Goal: Task Accomplishment & Management: Manage account settings

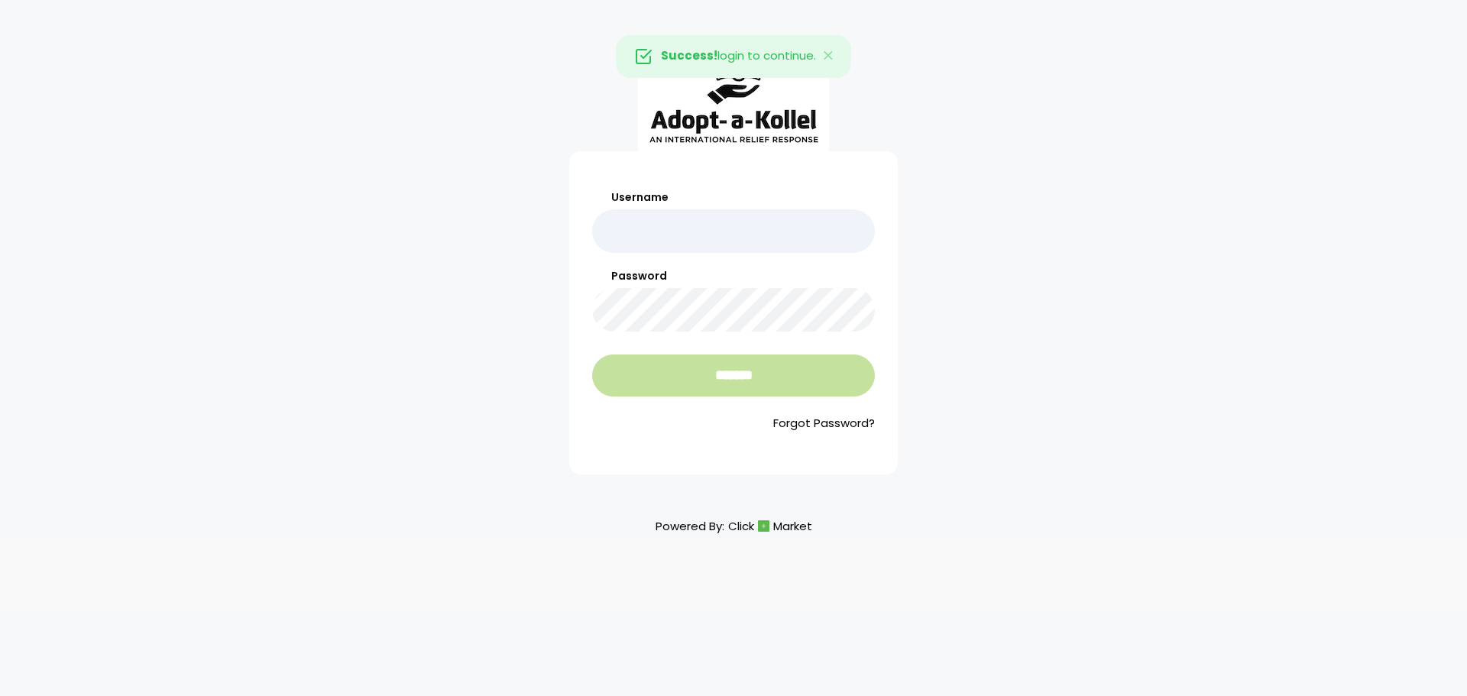
type input "**********"
click at [727, 364] on input "*******" at bounding box center [733, 376] width 283 height 42
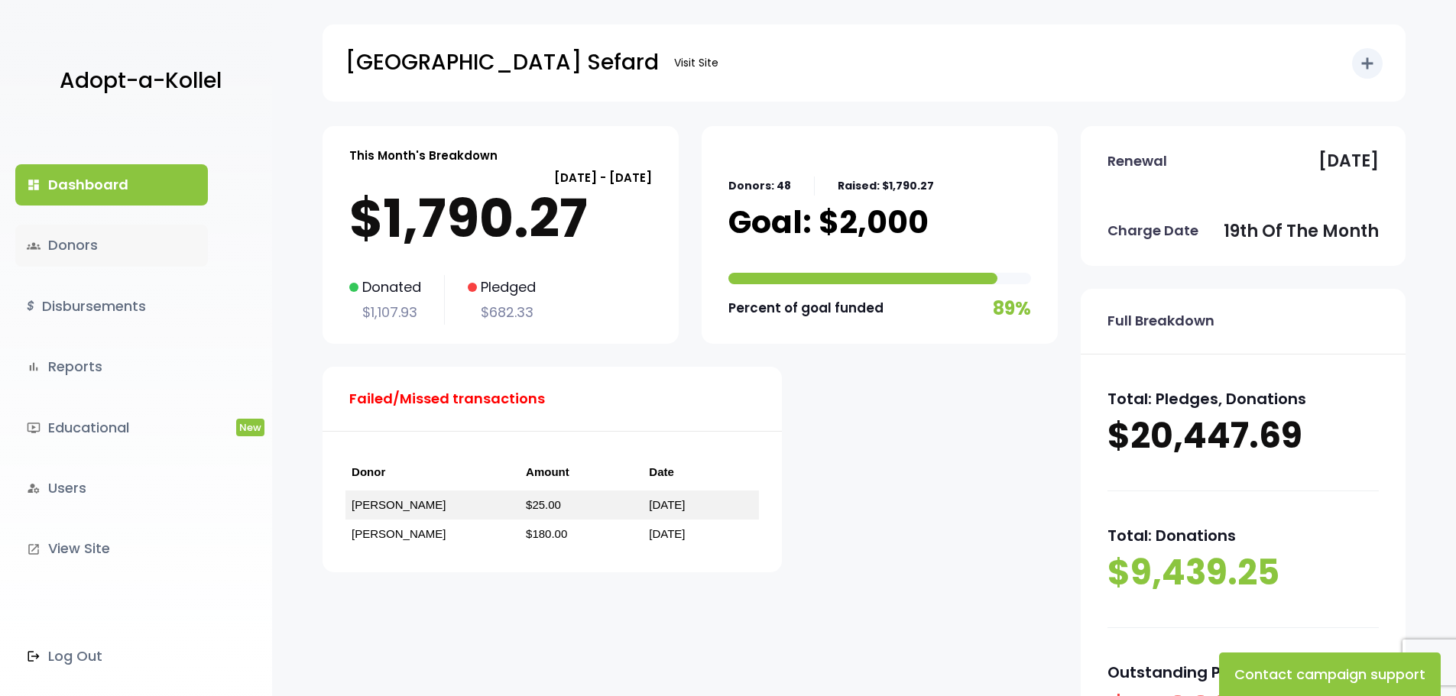
click at [76, 257] on link "groups Donors" at bounding box center [111, 245] width 193 height 41
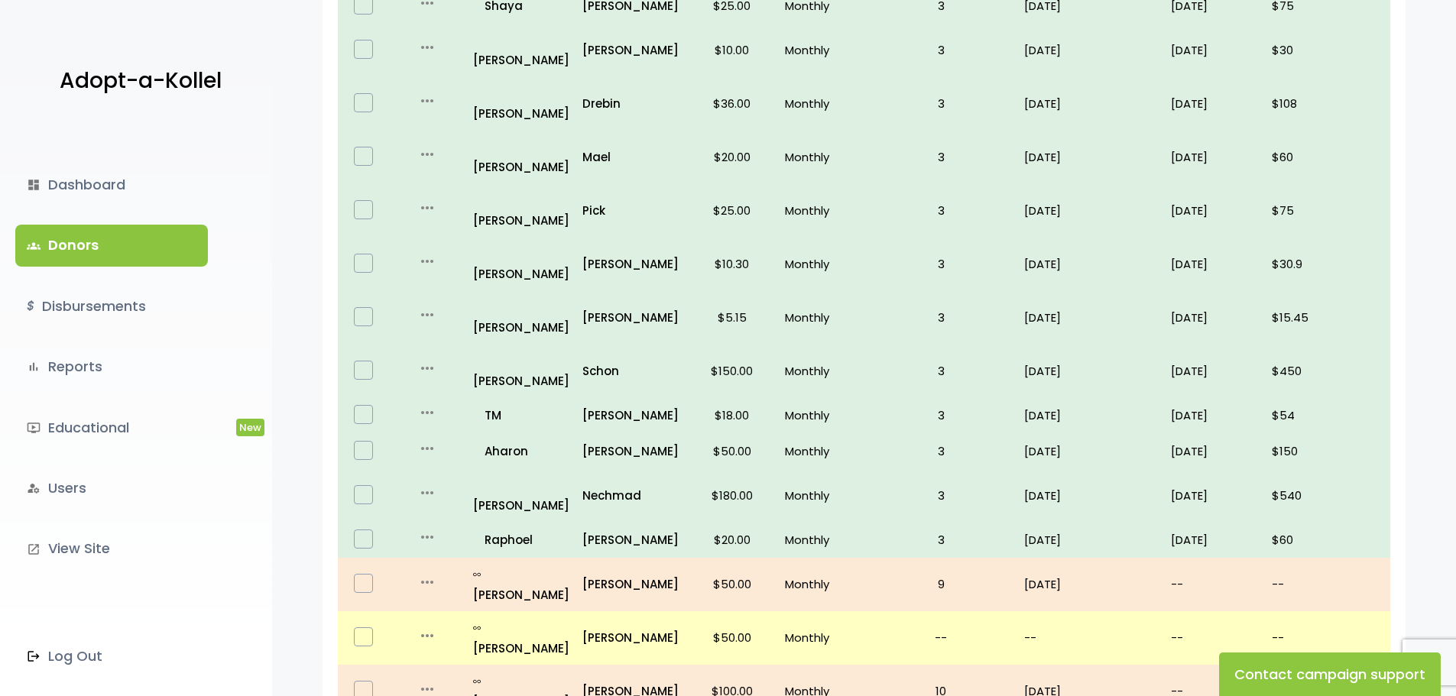
scroll to position [909, 0]
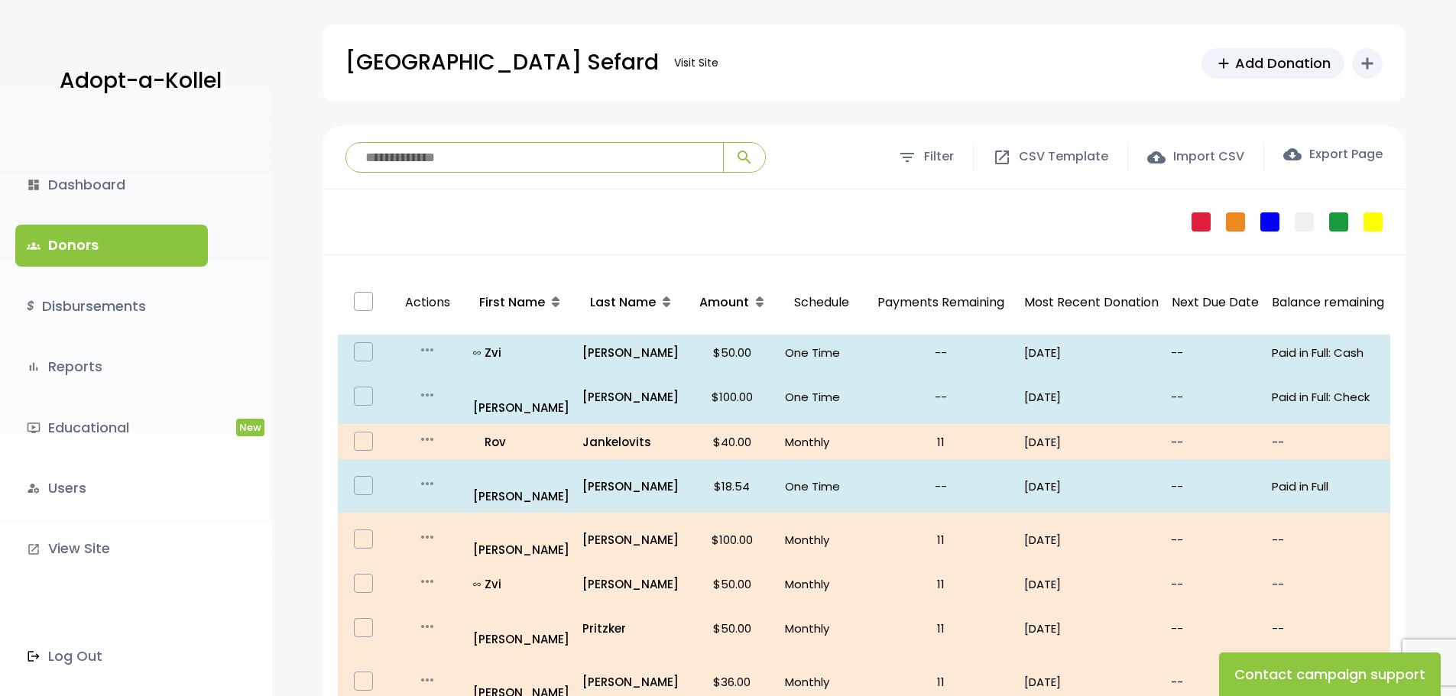
click at [480, 153] on input "search" at bounding box center [534, 157] width 377 height 29
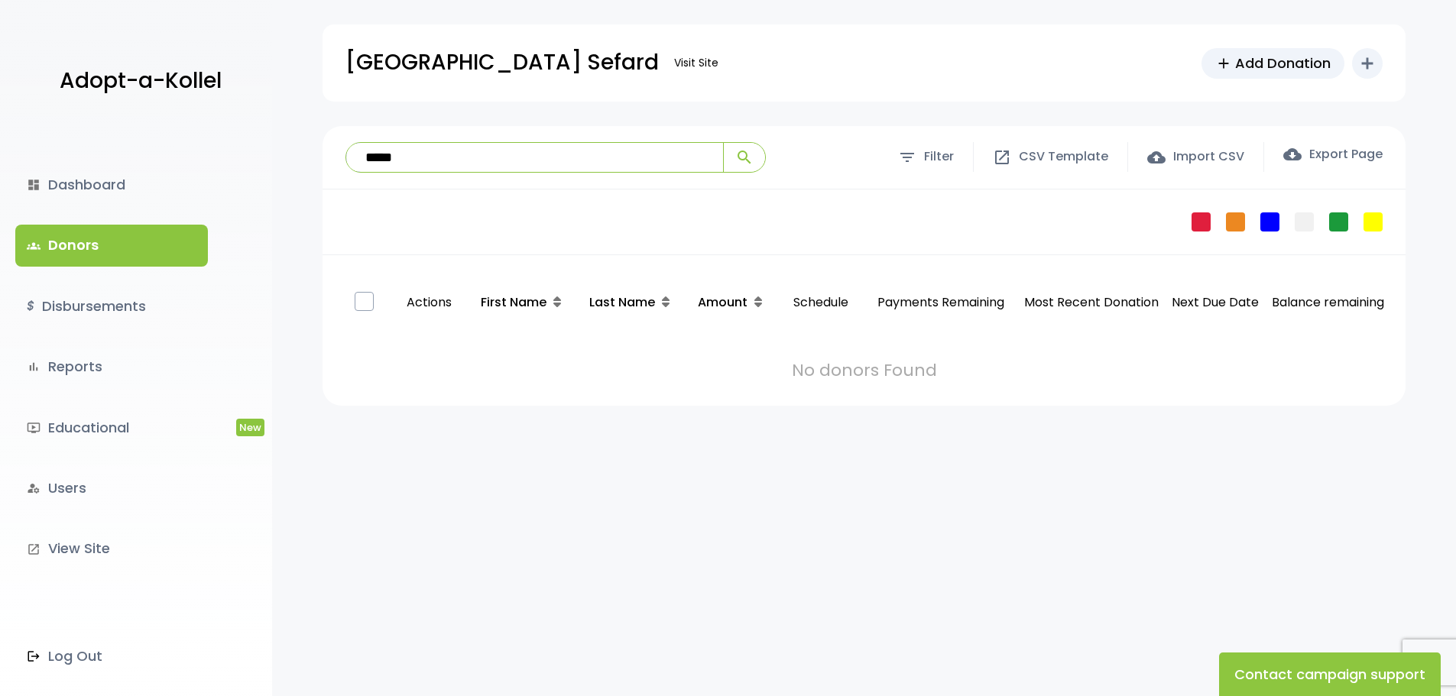
type input "*****"
click at [723, 143] on button "search" at bounding box center [744, 157] width 42 height 29
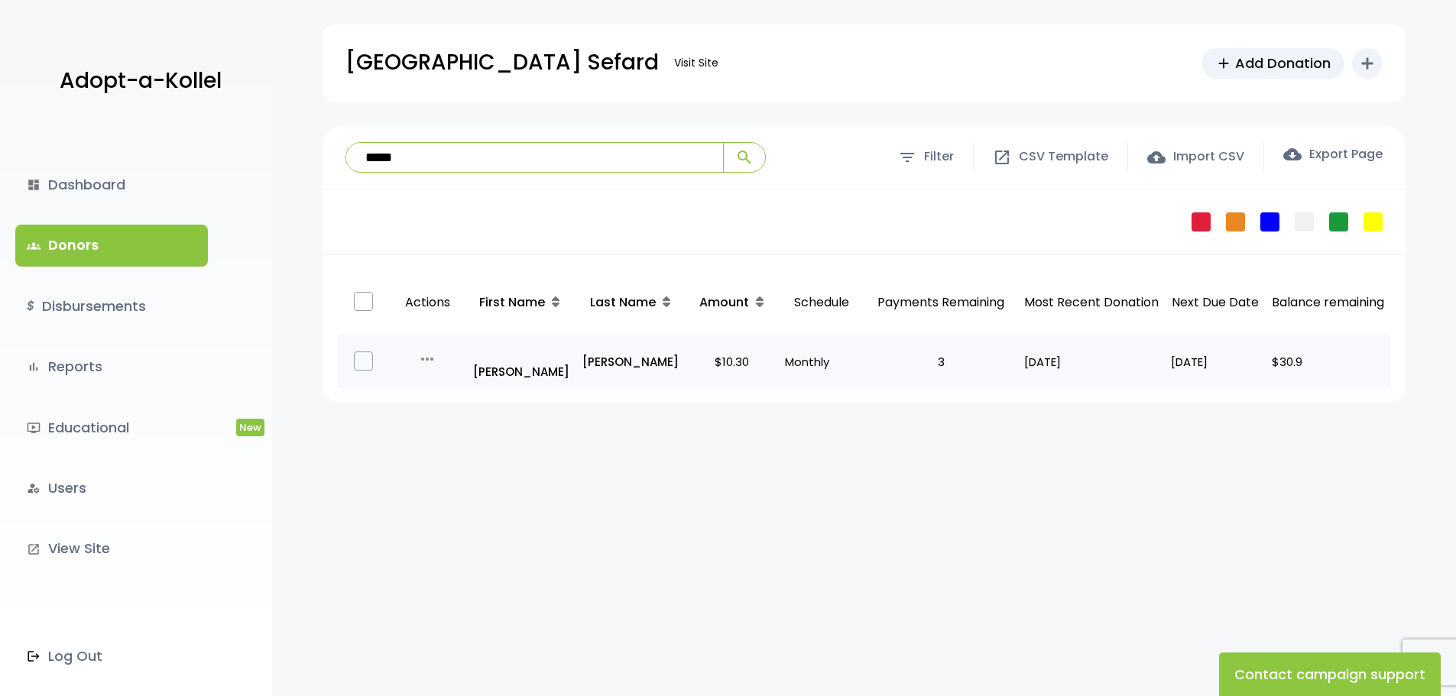
click at [779, 360] on td "Monthly" at bounding box center [821, 361] width 85 height 53
click at [692, 362] on p "$10.30" at bounding box center [732, 362] width 81 height 21
click at [364, 354] on label at bounding box center [363, 361] width 19 height 19
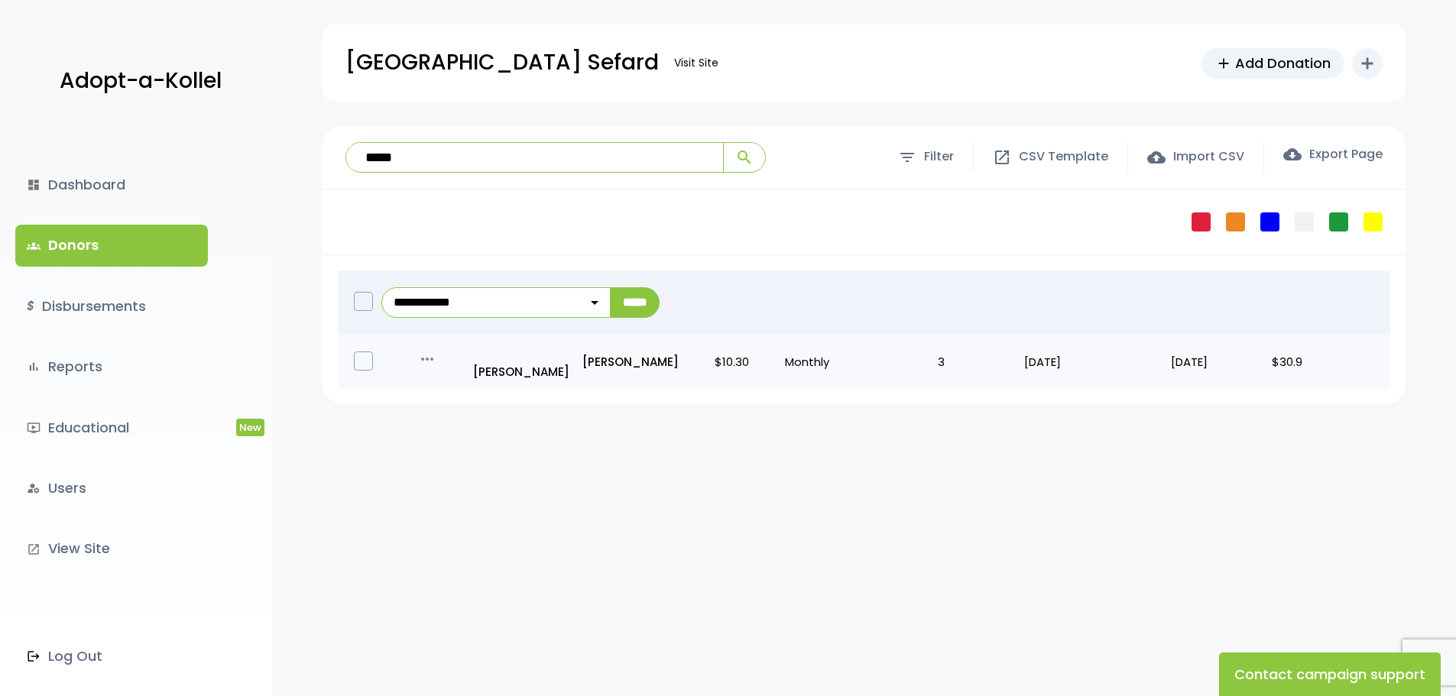
click at [1255, 372] on td "09/19/25" at bounding box center [1215, 361] width 101 height 53
click at [1280, 368] on p "$30.9" at bounding box center [1328, 362] width 112 height 21
click at [546, 369] on p "all_inclusive Pinchos Sholom" at bounding box center [521, 361] width 97 height 41
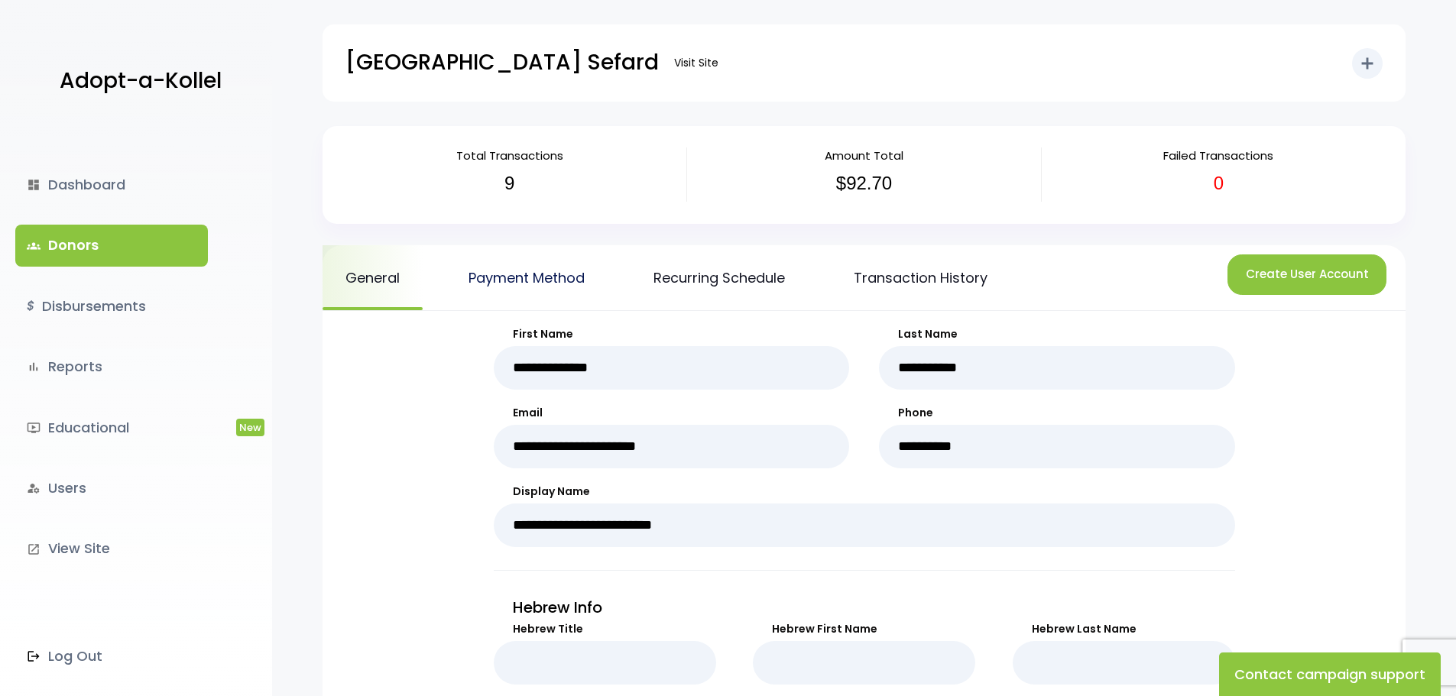
click at [518, 277] on link "Payment Method" at bounding box center [526, 277] width 162 height 65
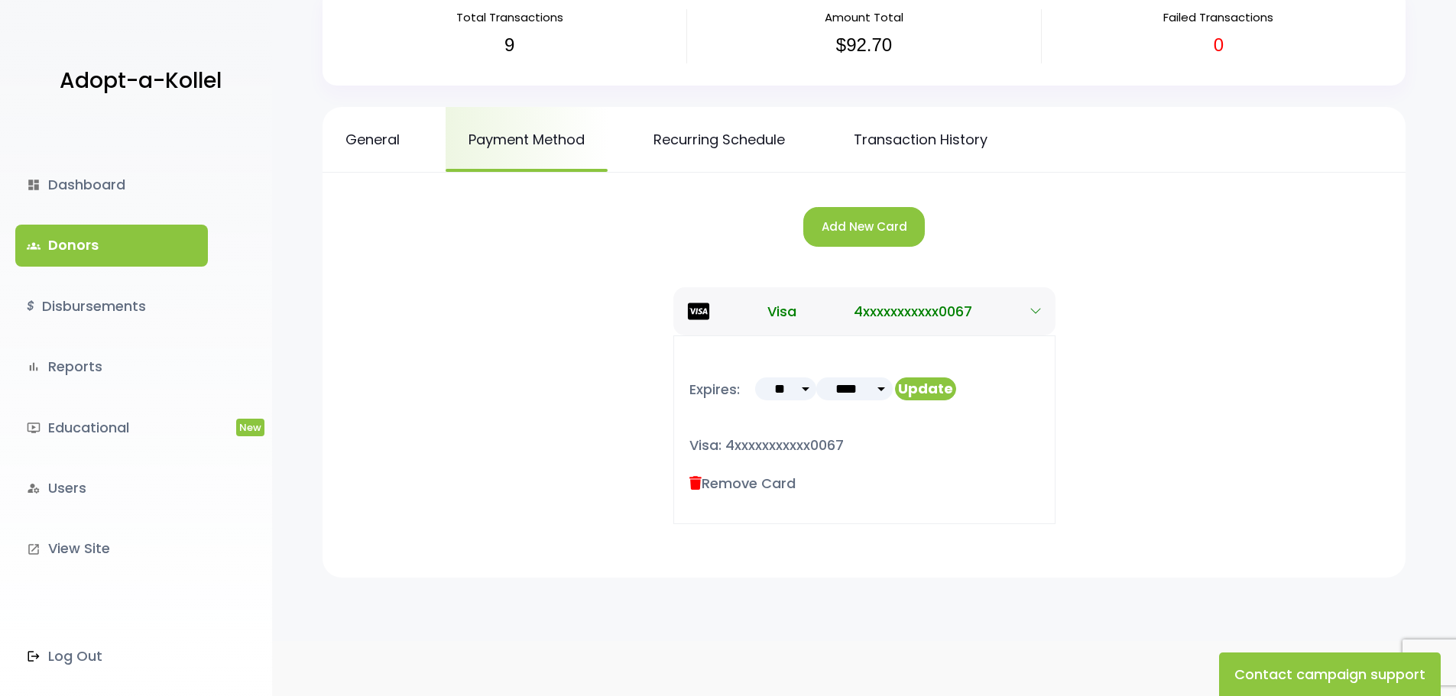
scroll to position [153, 0]
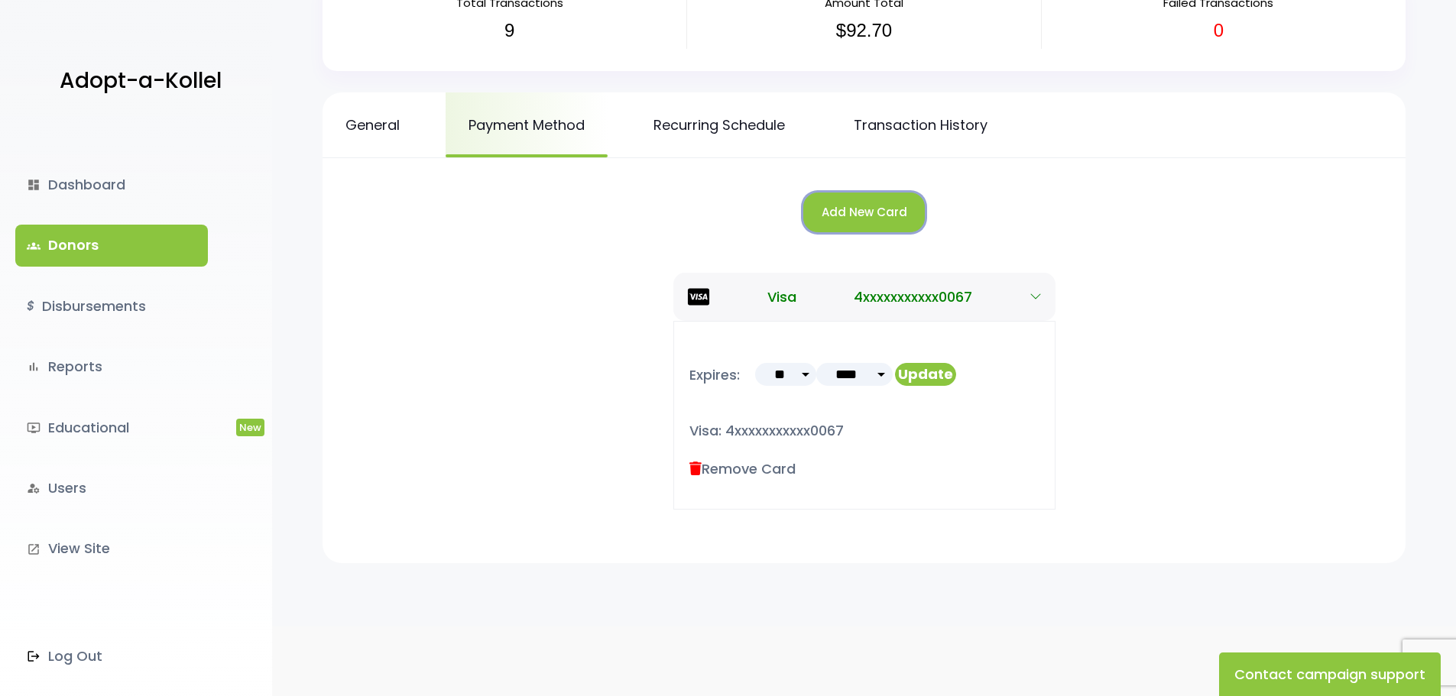
click at [841, 221] on button "Add New Card" at bounding box center [863, 213] width 121 height 40
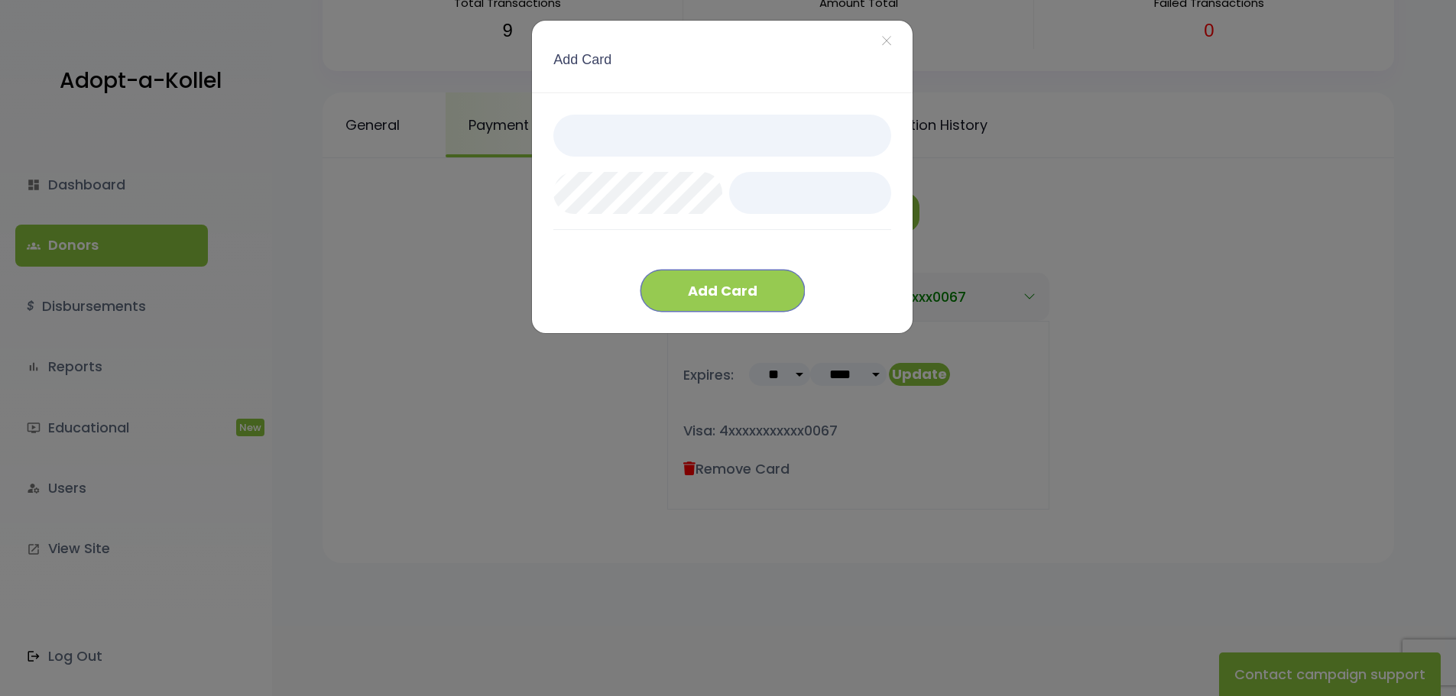
click at [723, 277] on button "Add Card" at bounding box center [722, 291] width 164 height 42
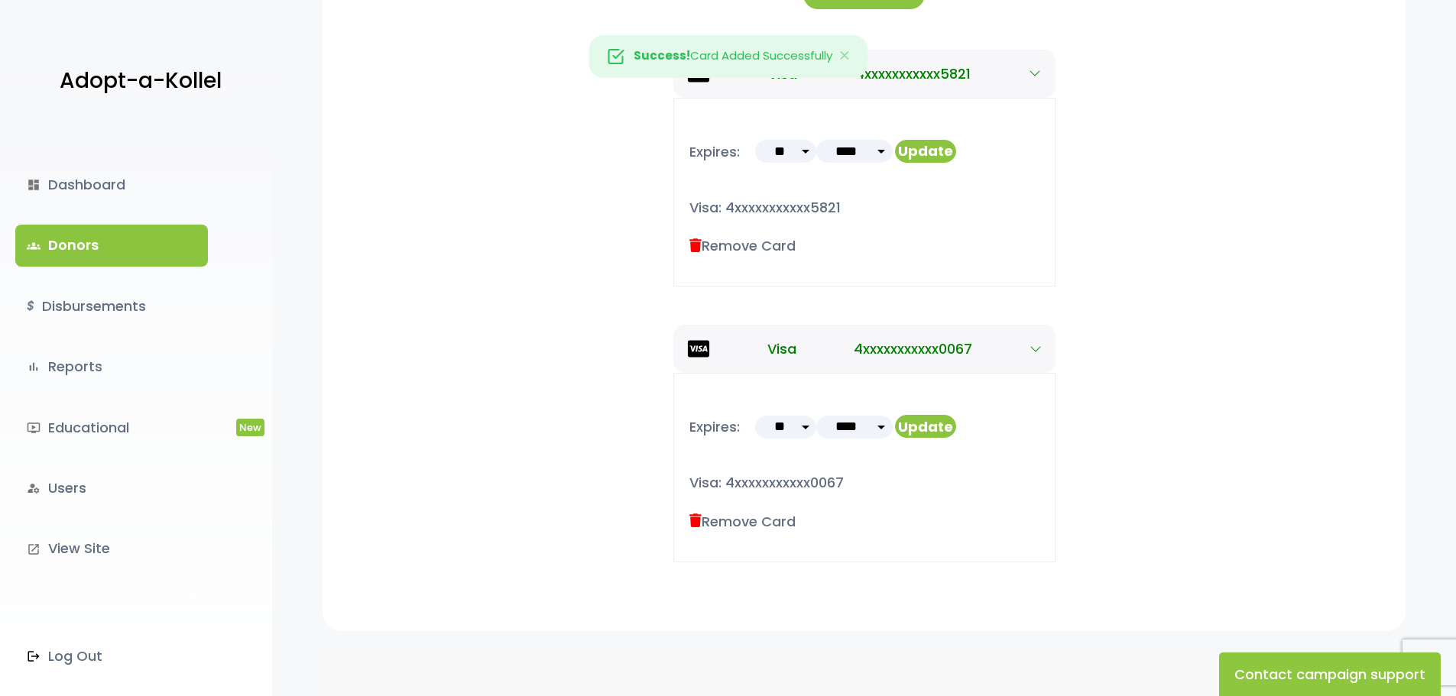
scroll to position [382, 0]
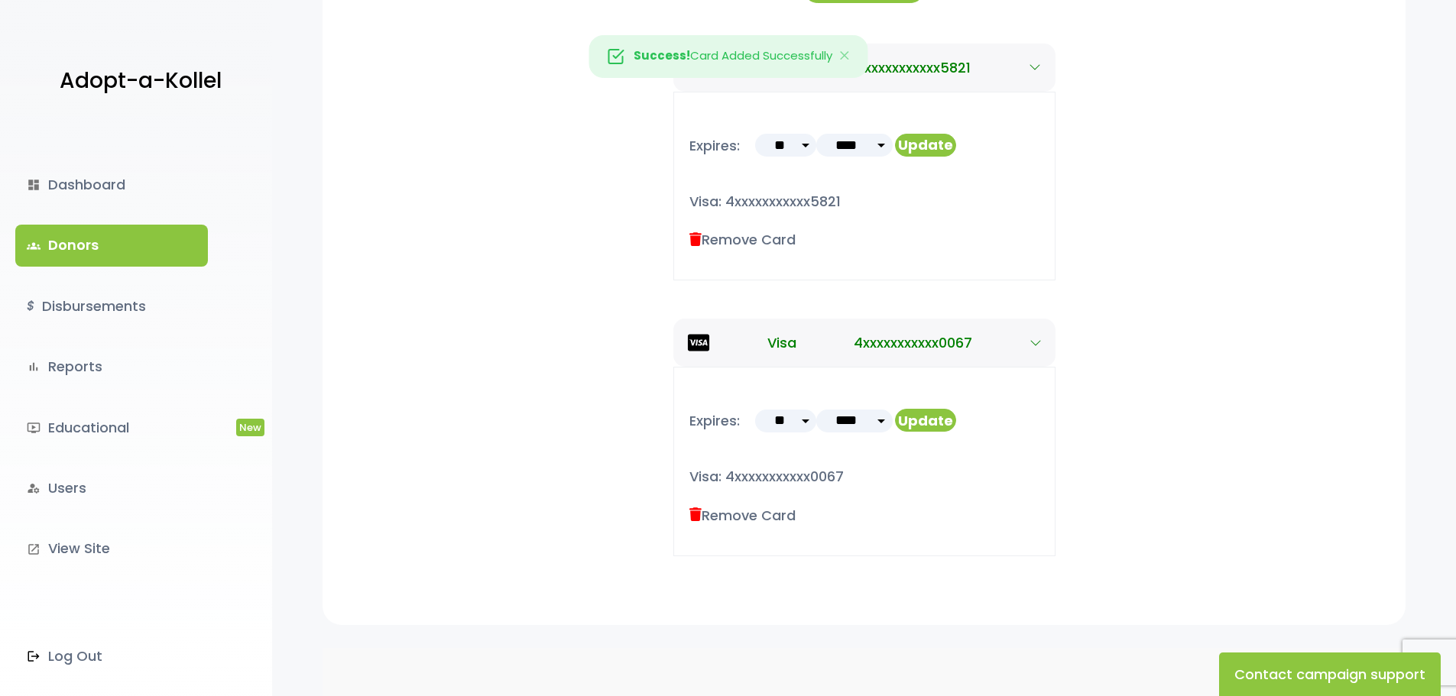
click at [734, 516] on label "Remove Card" at bounding box center [742, 515] width 106 height 21
click at [695, 513] on icon at bounding box center [695, 515] width 12 height 14
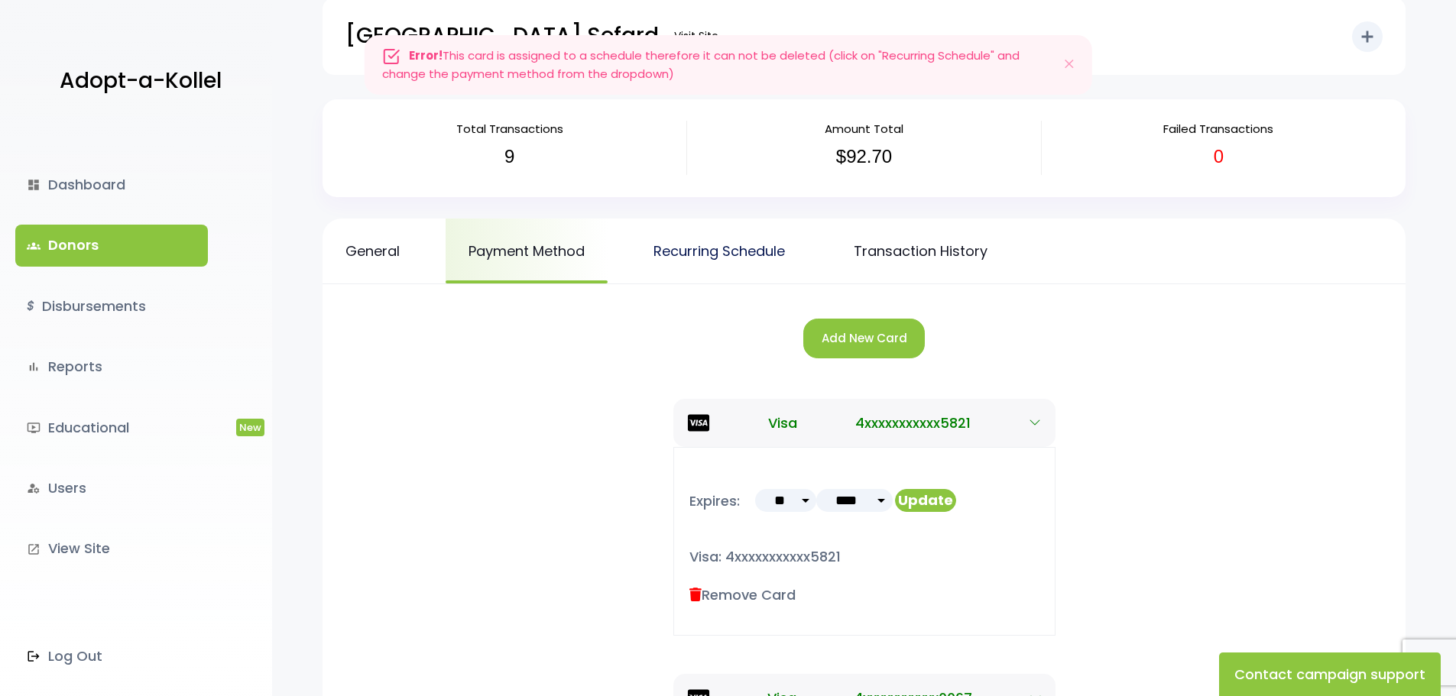
scroll to position [0, 0]
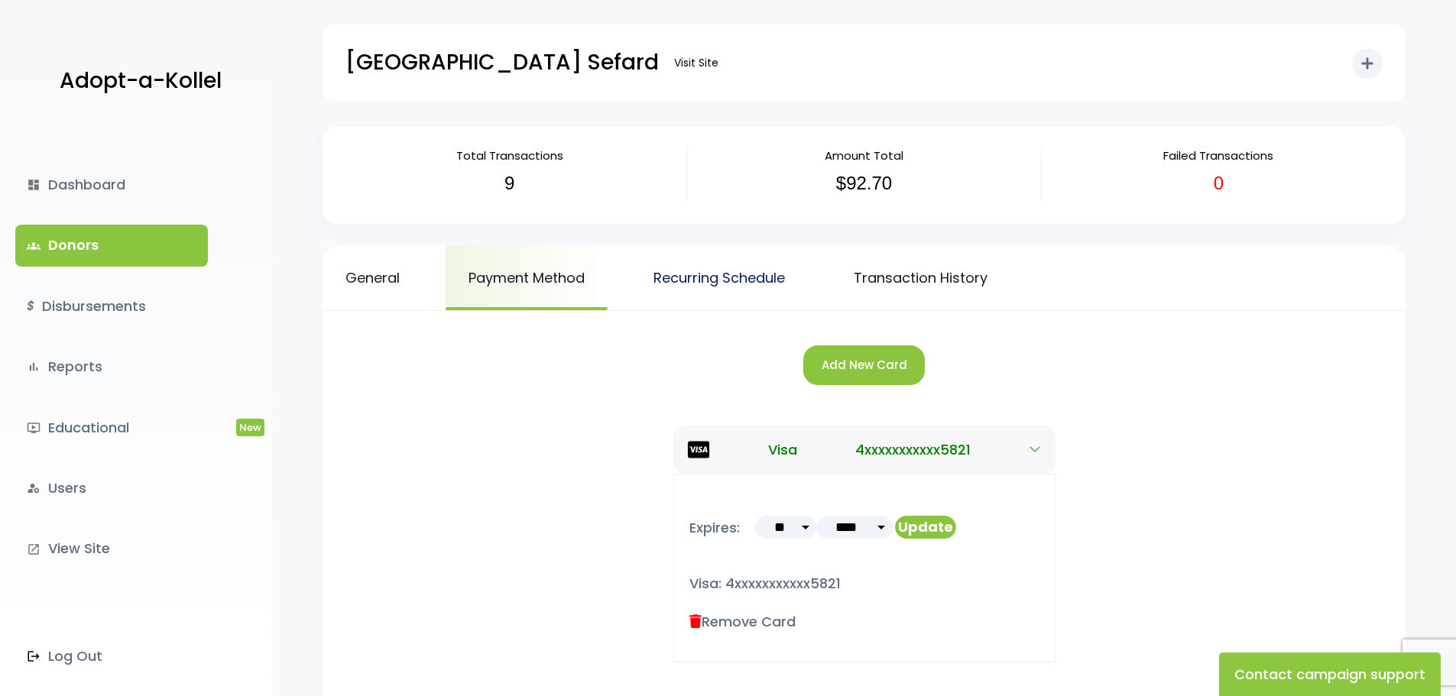
click at [732, 280] on link "Recurring Schedule" at bounding box center [718, 277] width 177 height 65
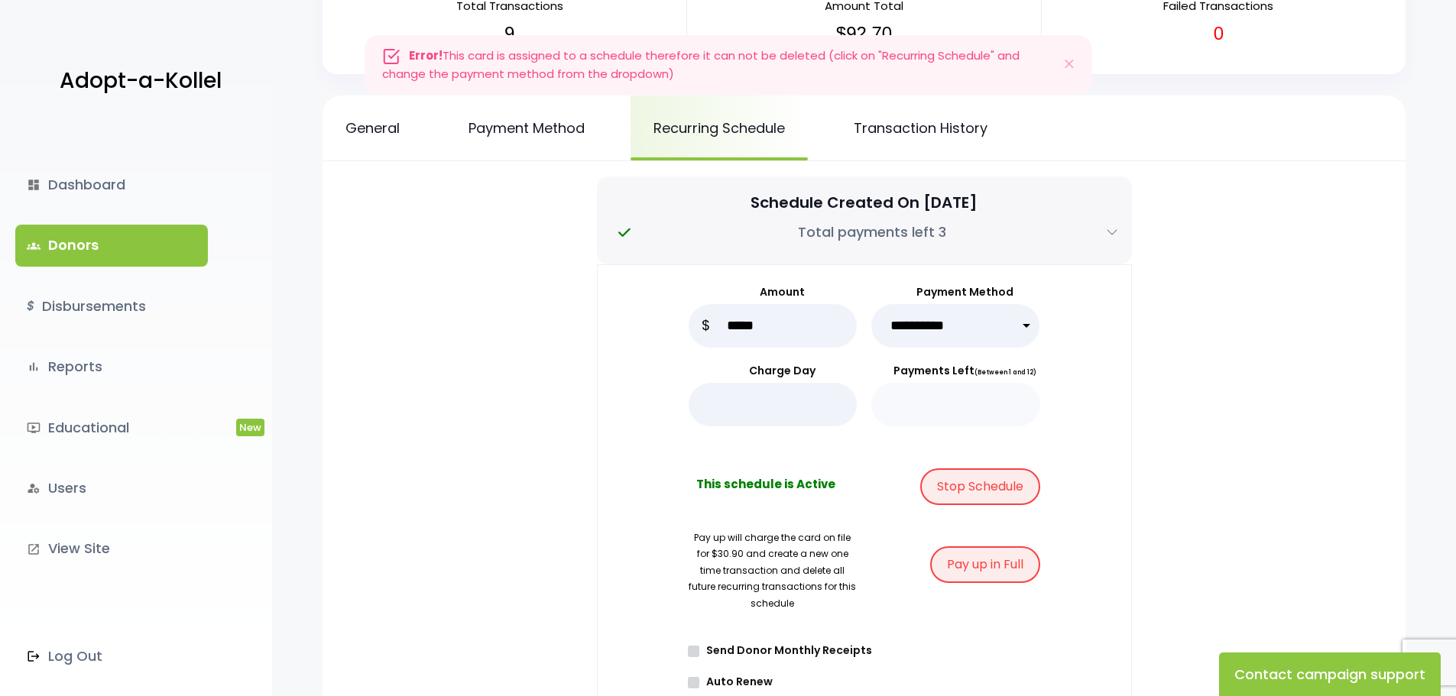
scroll to position [153, 0]
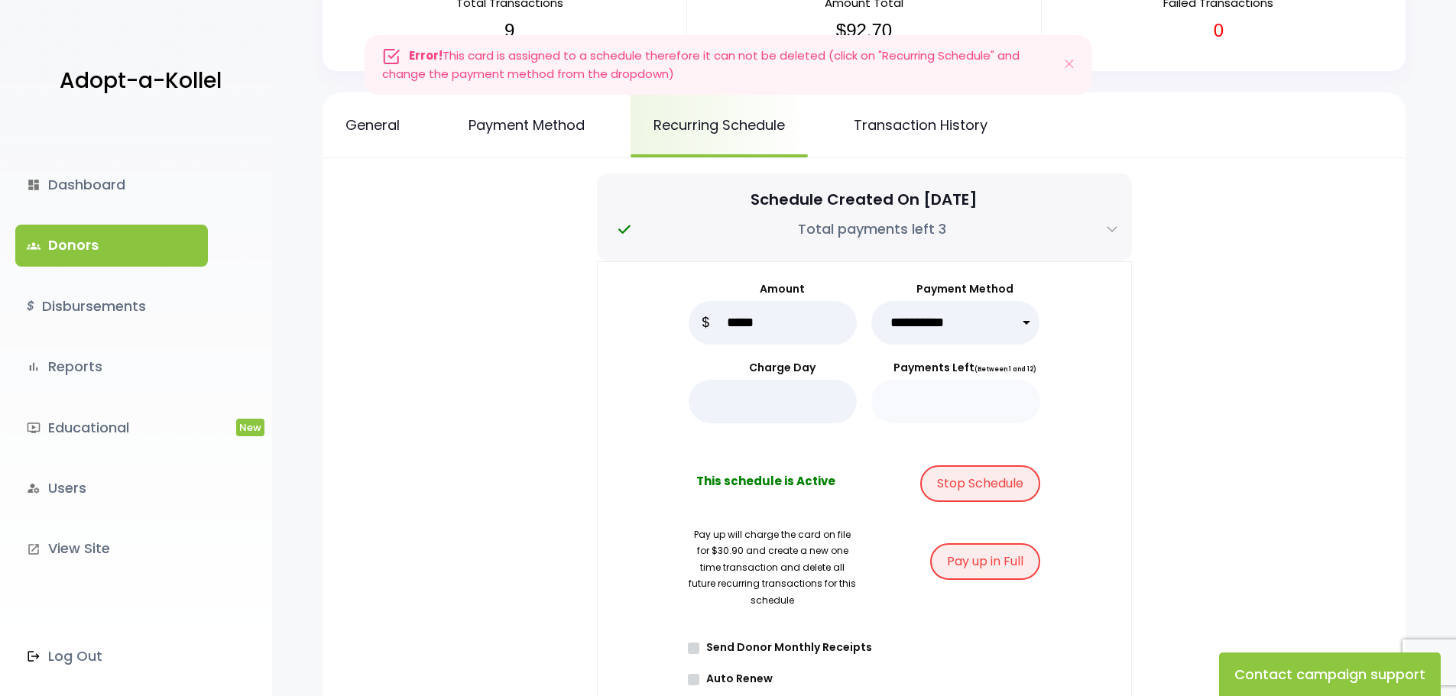
click at [948, 336] on select "**********" at bounding box center [955, 323] width 169 height 44
select select "*****"
click at [871, 301] on select "**********" at bounding box center [955, 323] width 169 height 44
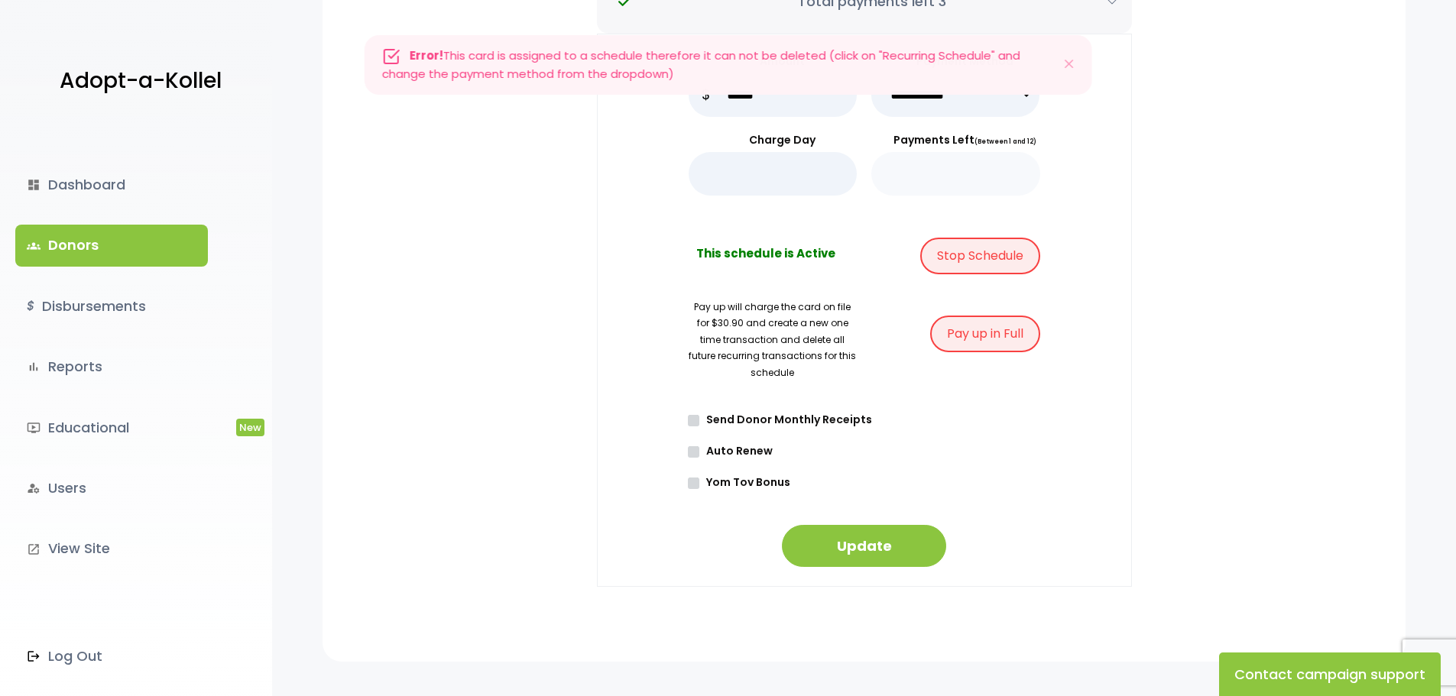
scroll to position [458, 0]
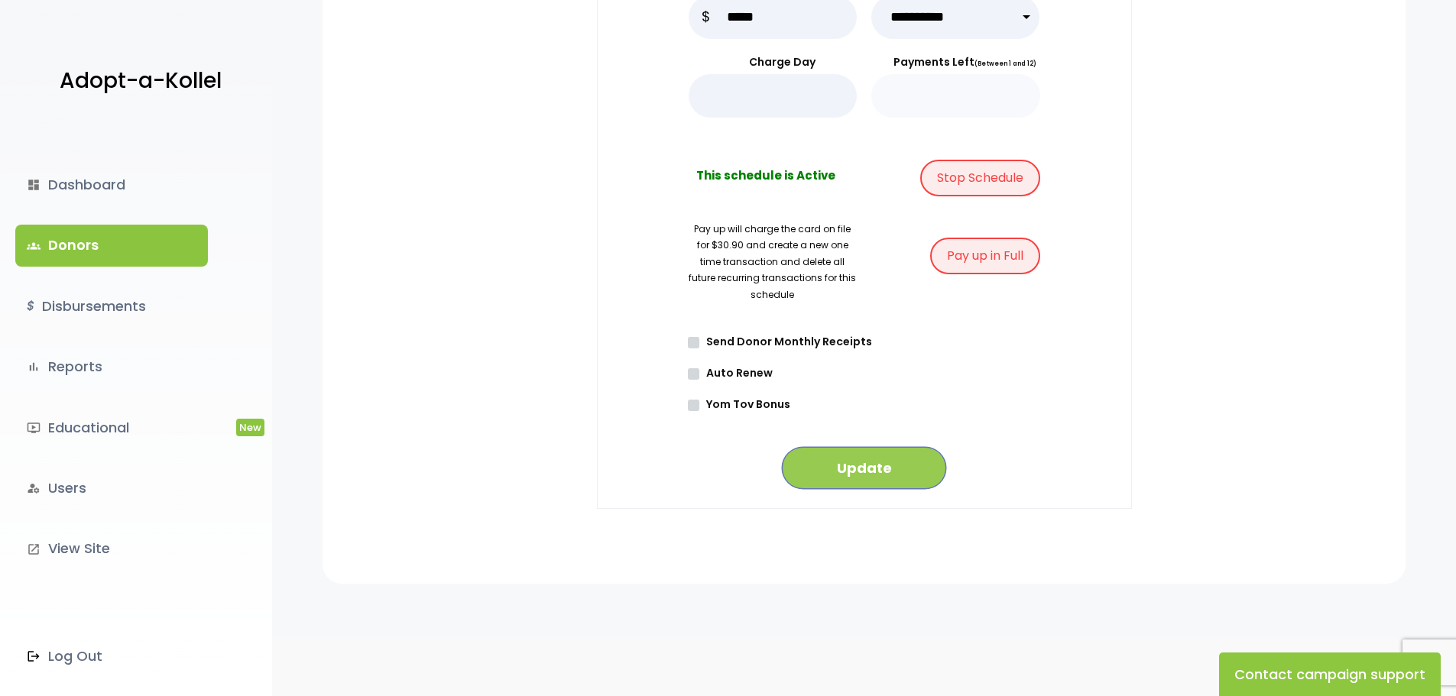
click at [838, 468] on button "Update" at bounding box center [864, 468] width 164 height 42
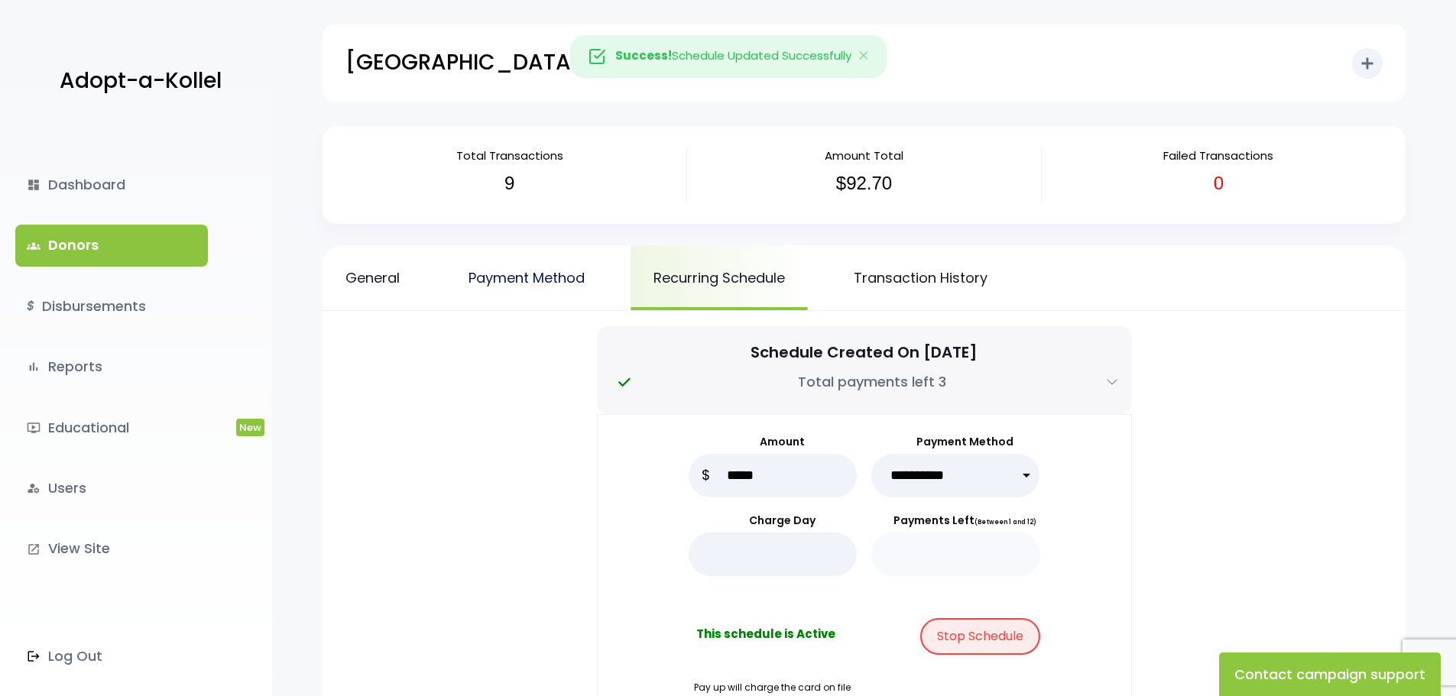
click at [540, 293] on link "Payment Method" at bounding box center [526, 277] width 162 height 65
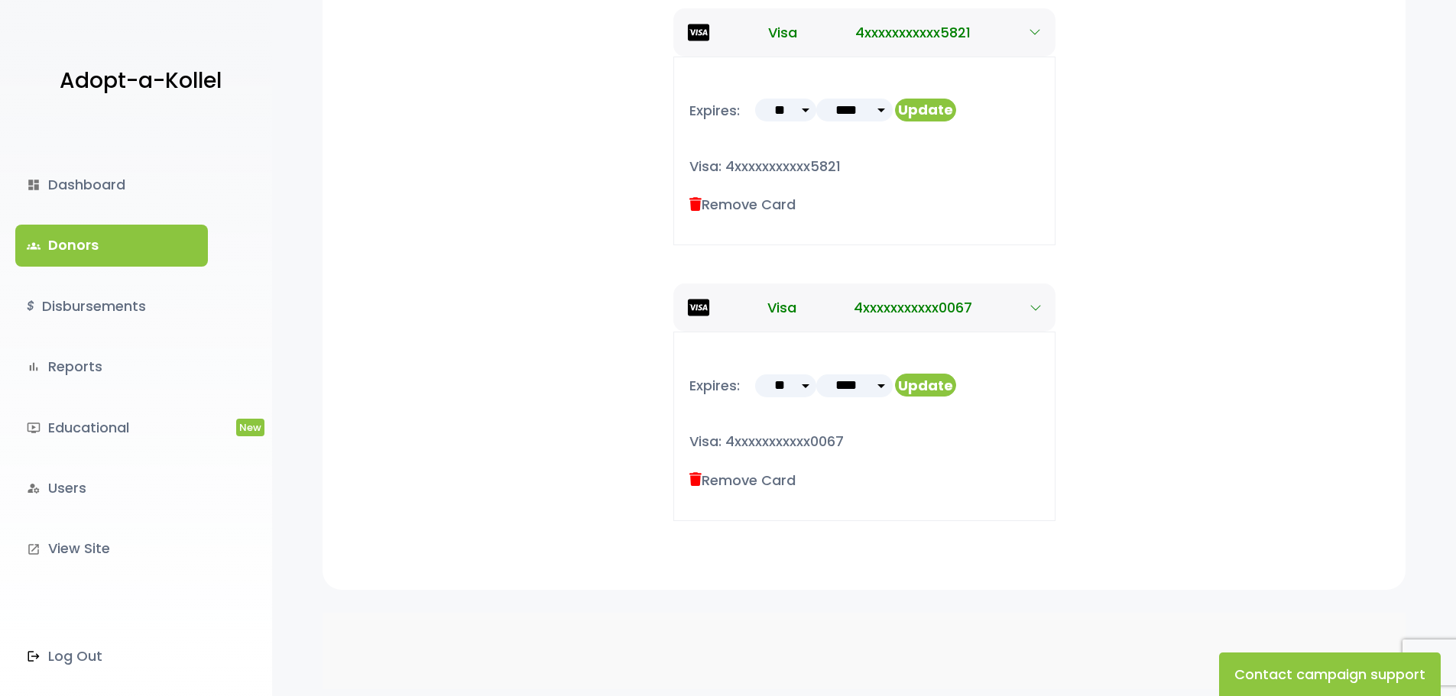
scroll to position [440, 0]
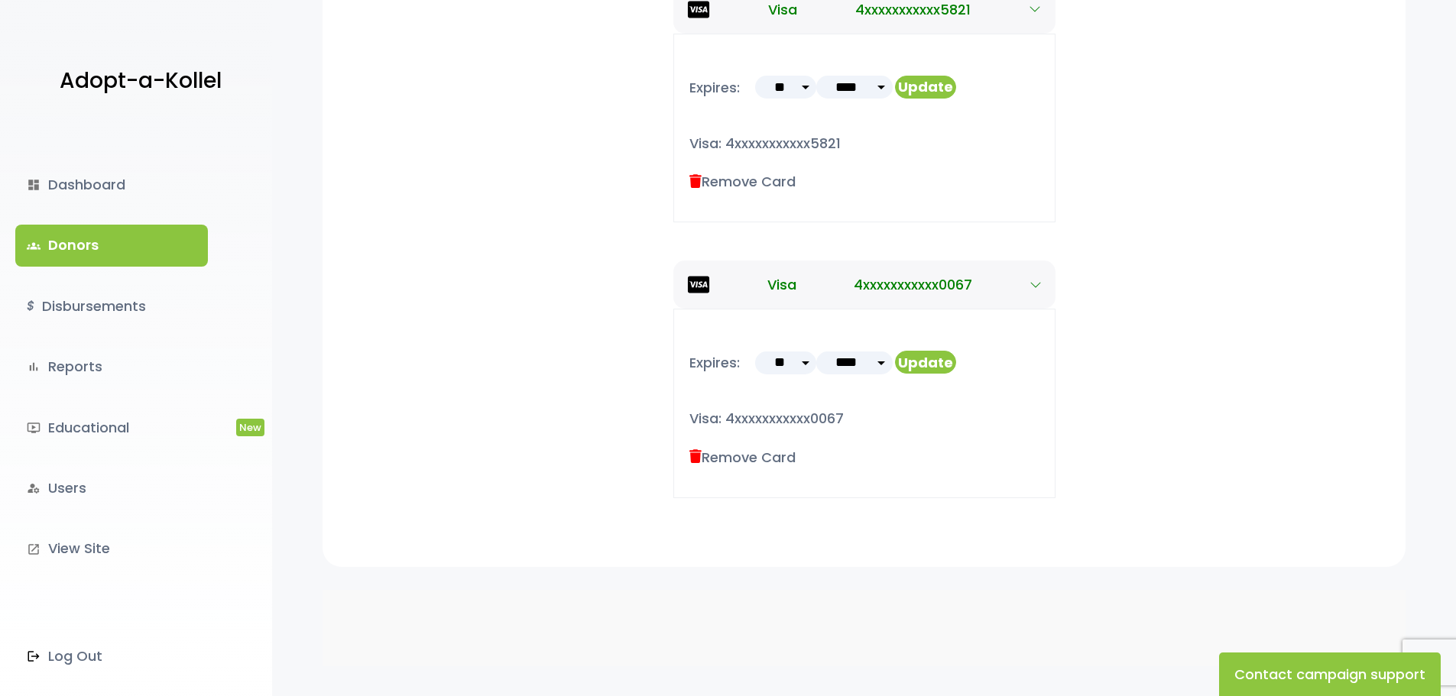
drag, startPoint x: 733, startPoint y: 466, endPoint x: 719, endPoint y: 455, distance: 17.9
click at [732, 466] on label "Remove Card" at bounding box center [742, 457] width 106 height 21
click at [718, 454] on label "Remove Card" at bounding box center [742, 457] width 106 height 21
click at [698, 460] on icon at bounding box center [695, 457] width 12 height 14
